Goal: Contribute content: Add original content to the website for others to see

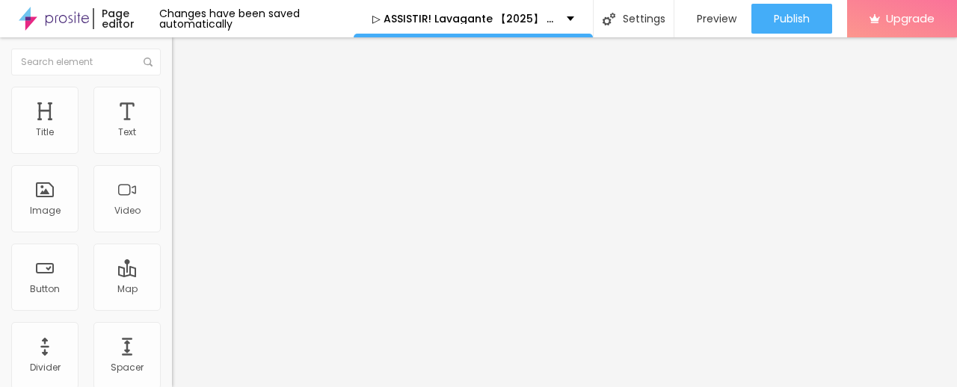
click at [172, 127] on div "Add image" at bounding box center [258, 122] width 172 height 10
click at [172, 129] on span "Add image" at bounding box center [202, 122] width 61 height 13
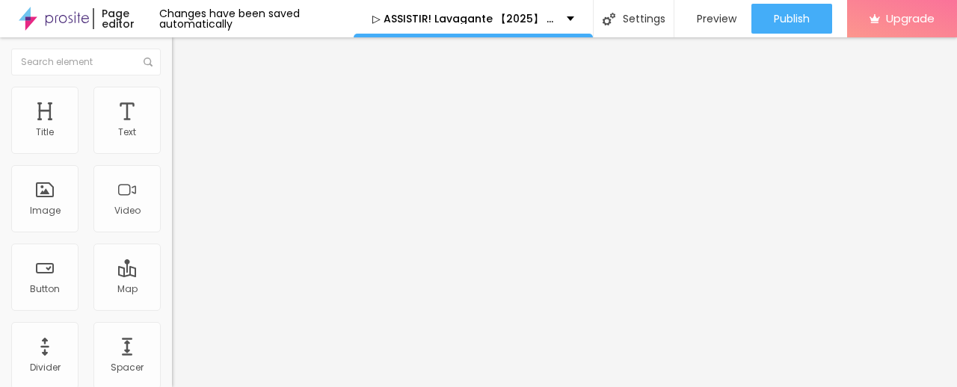
scroll to position [74, 0]
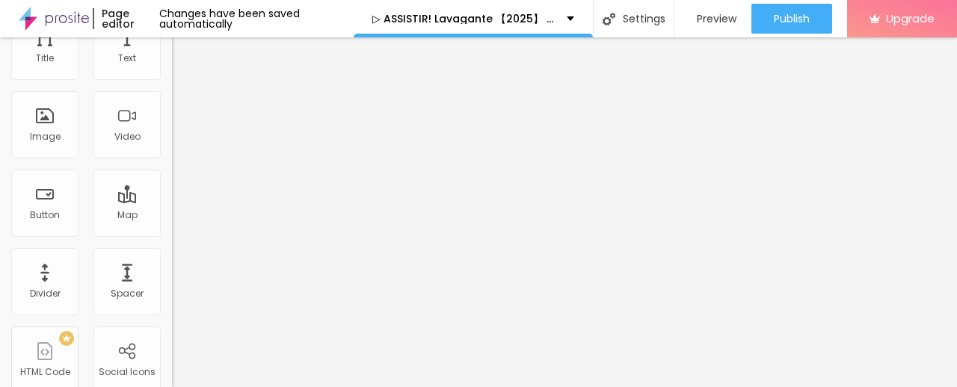
click at [172, 218] on div "URL" at bounding box center [258, 213] width 172 height 9
click at [172, 233] on input "https://" at bounding box center [261, 225] width 179 height 15
paste input "cinevibes.fun/pt/movie/1479515/lavagante.Alboom"
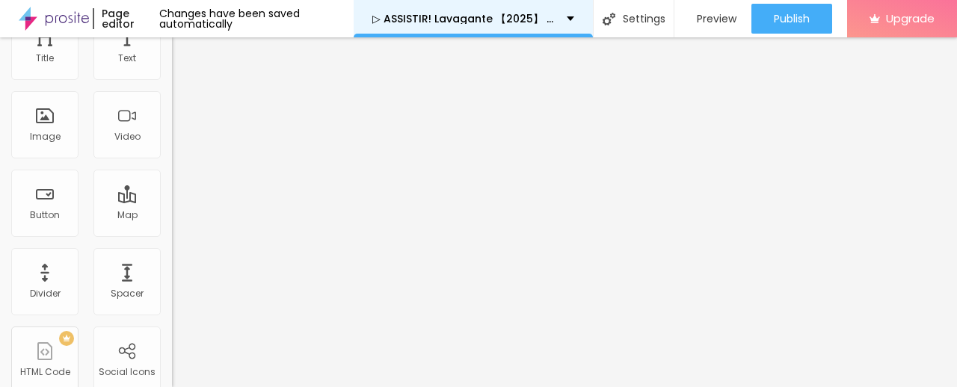
type input "https://cinevibes.fun/pt/movie/1479515/lavagante.Alboom"
drag, startPoint x: 431, startPoint y: 16, endPoint x: 487, endPoint y: 20, distance: 57.0
click at [487, 20] on p "▷ ASSISTIR! Lavagante 【2025】 Filme Completo Dublaado Online" at bounding box center [463, 18] width 183 height 10
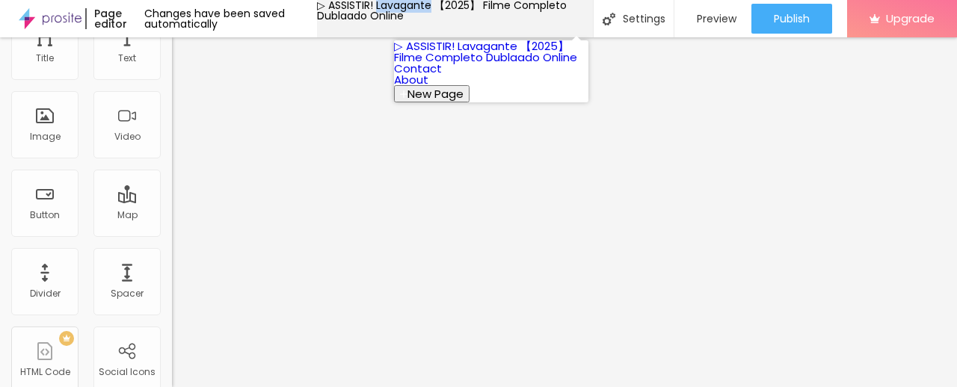
copy p "Lavagante"
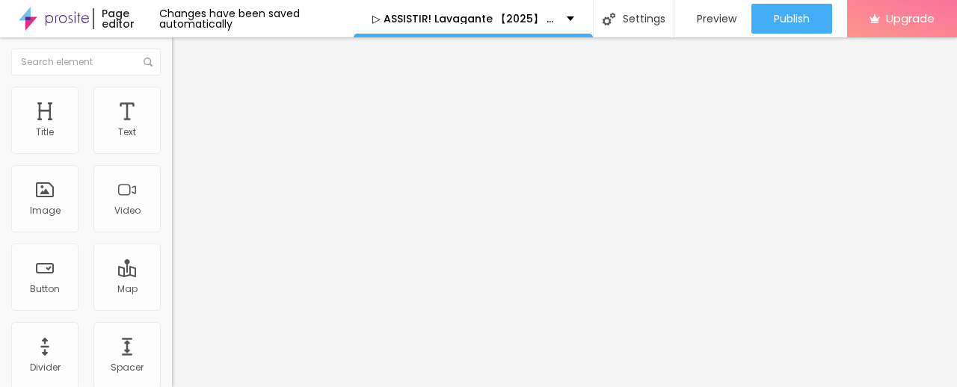
click at [183, 56] on img "button" at bounding box center [189, 55] width 12 height 12
click at [183, 52] on img "button" at bounding box center [189, 55] width 12 height 12
click at [183, 53] on img "button" at bounding box center [189, 55] width 12 height 12
click at [183, 52] on img "button" at bounding box center [189, 55] width 12 height 12
drag, startPoint x: 73, startPoint y: 167, endPoint x: 0, endPoint y: 155, distance: 74.2
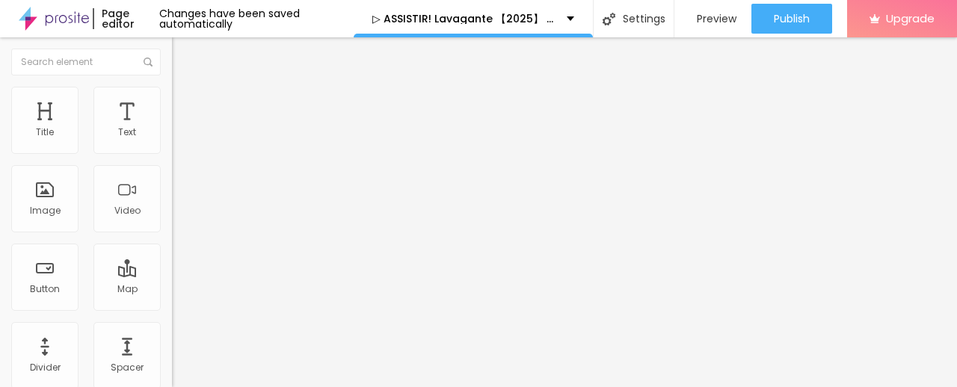
click at [172, 155] on div "Text Click me Align Size Default Small Default Big Link URL https:// Open in ne…" at bounding box center [258, 226] width 172 height 218
paste input "✅ Assista agora ► Lavagante Completo HD [1080p]"
type input "✅ Assista agora ► Lavagante Completo HD [1080p]"
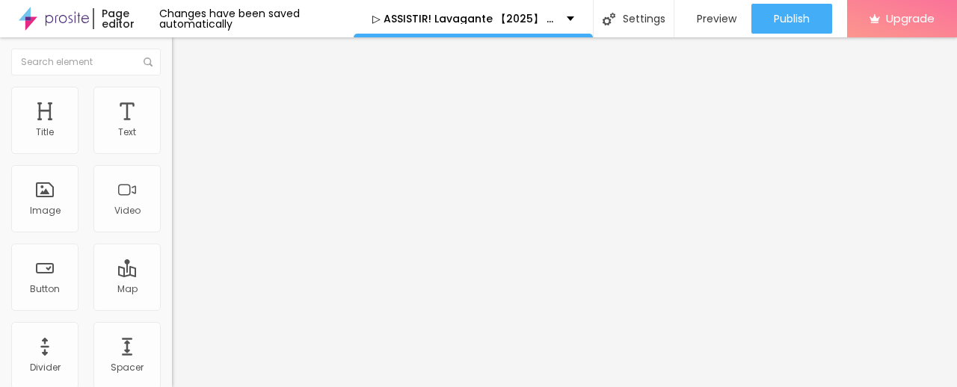
click at [172, 308] on input "https://" at bounding box center [261, 300] width 179 height 15
paste input "cinevibes.fun/pt/movie/1479515/lavagante.Alboom"
type input "https://cinevibes.fun/pt/movie/1479515/lavagante.Alboom"
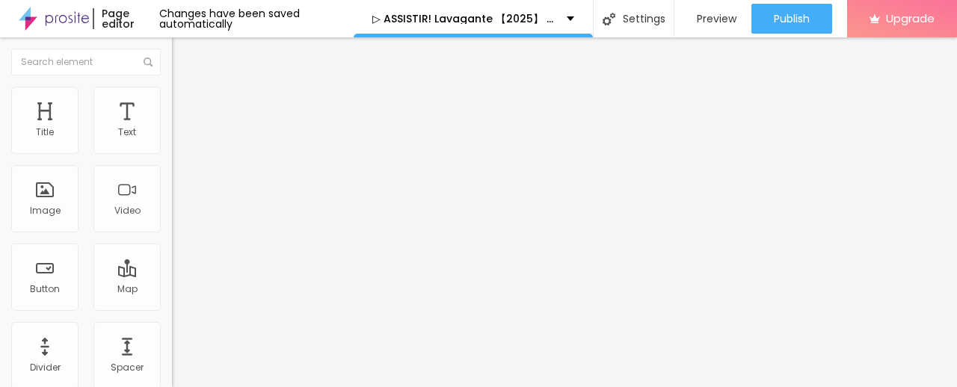
click at [172, 179] on img at bounding box center [177, 173] width 10 height 10
click at [183, 58] on img "button" at bounding box center [189, 55] width 12 height 12
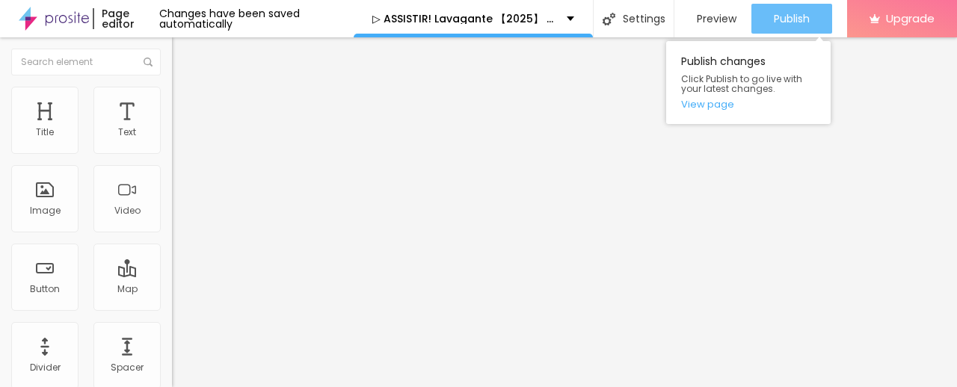
click at [814, 13] on button "Publish" at bounding box center [791, 19] width 81 height 30
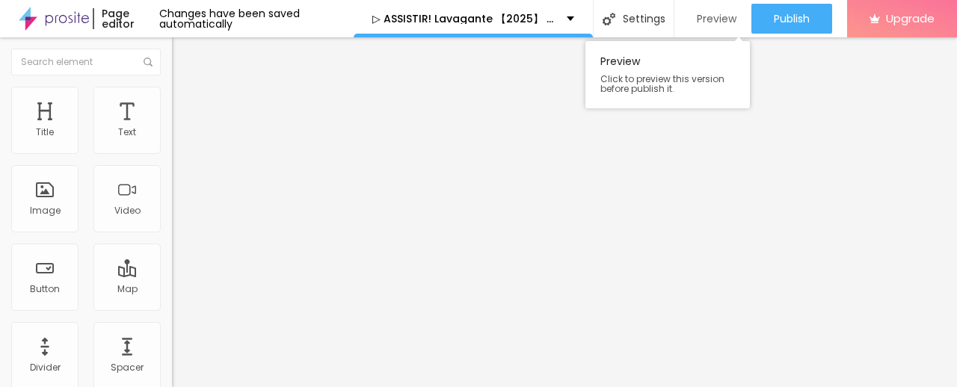
click at [704, 22] on span "Preview" at bounding box center [717, 19] width 40 height 12
click at [53, 17] on img at bounding box center [54, 18] width 70 height 37
